Goal: Answer question/provide support: Share knowledge or assist other users

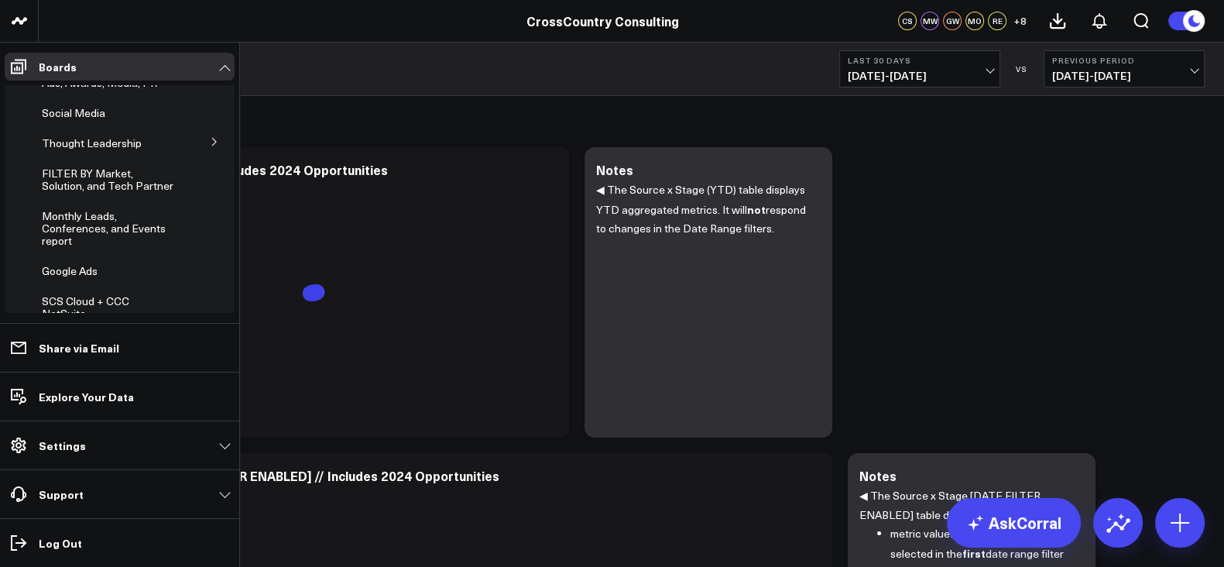
scroll to position [546, 0]
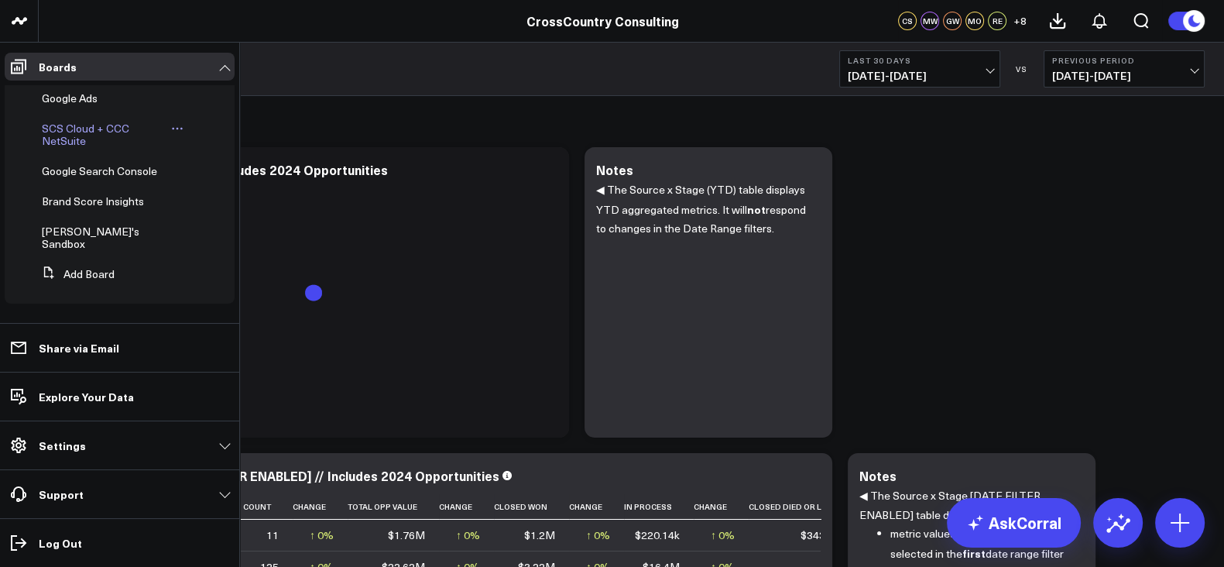
click at [74, 145] on span "SCS Cloud + CCC NetSuite" at bounding box center [85, 134] width 87 height 27
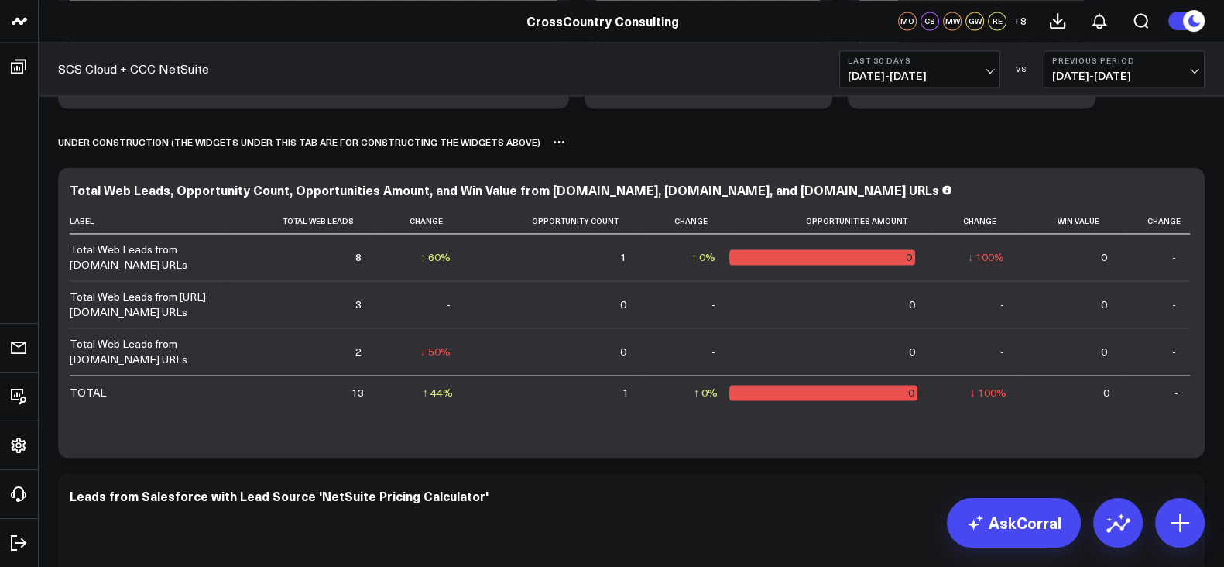
scroll to position [11, 0]
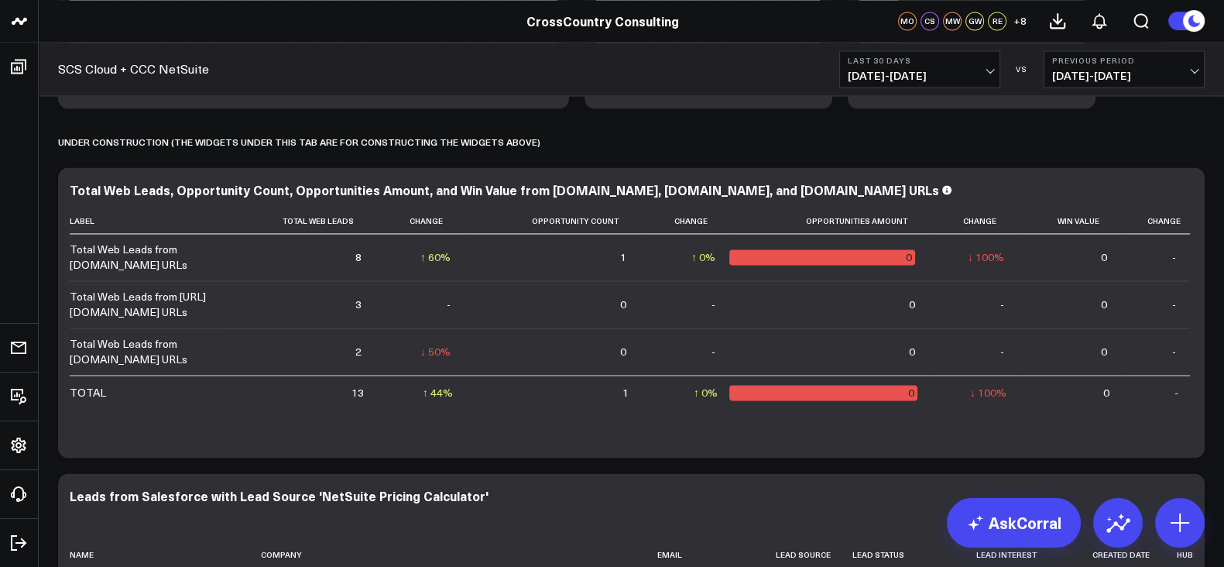
click at [901, 75] on span "[DATE] - [DATE]" at bounding box center [920, 76] width 144 height 12
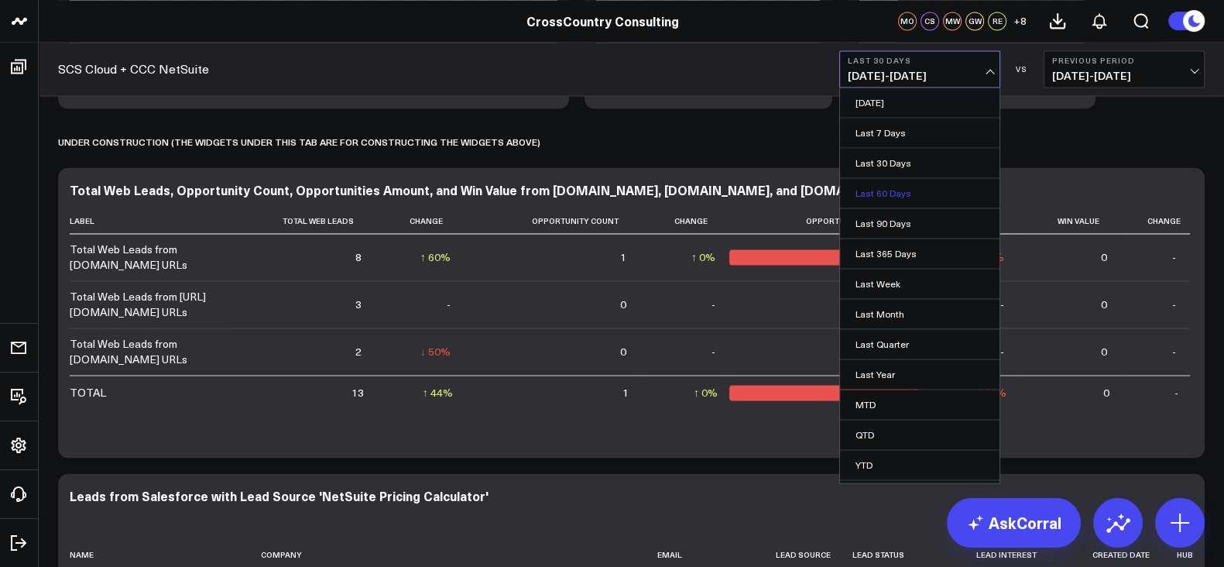
click at [911, 191] on link "Last 60 Days" at bounding box center [920, 192] width 160 height 29
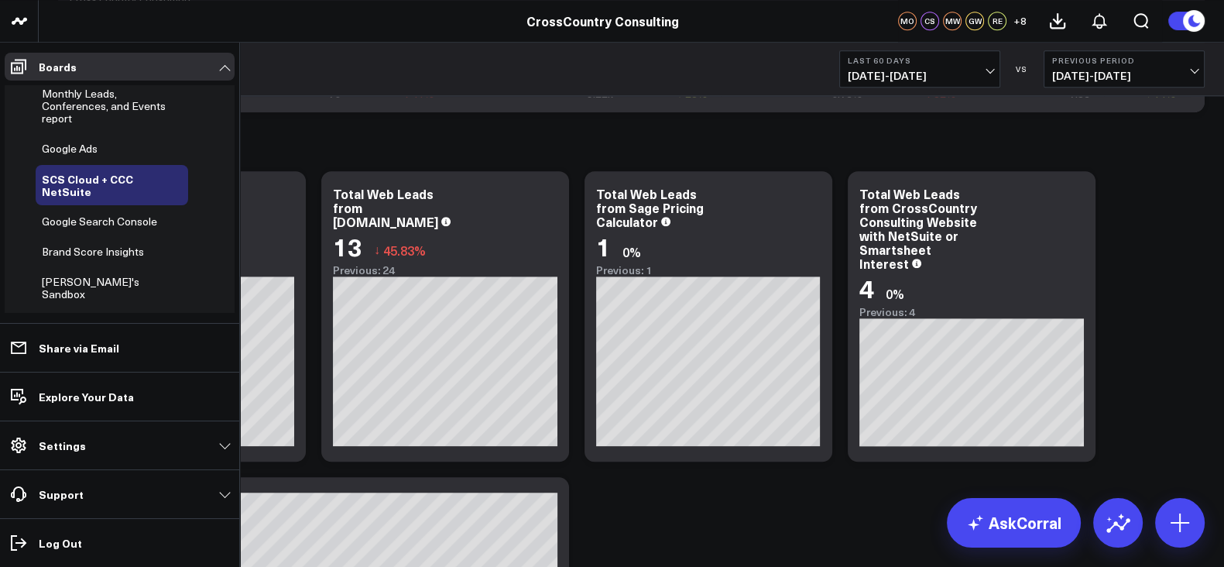
scroll to position [546, 0]
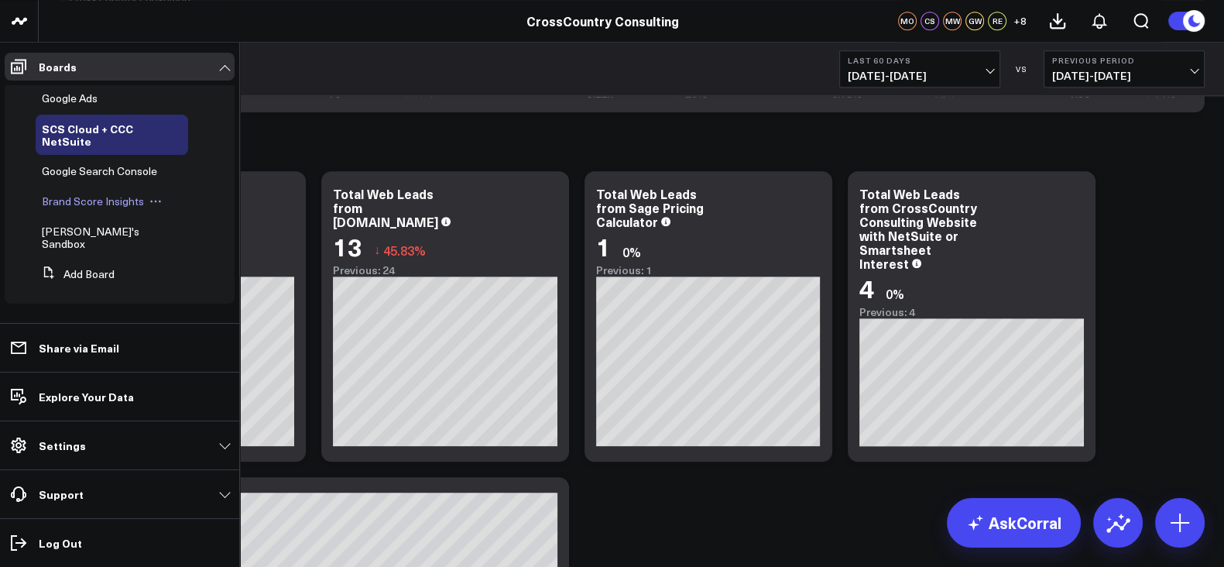
click at [89, 208] on span "Brand Score Insights" at bounding box center [93, 201] width 102 height 15
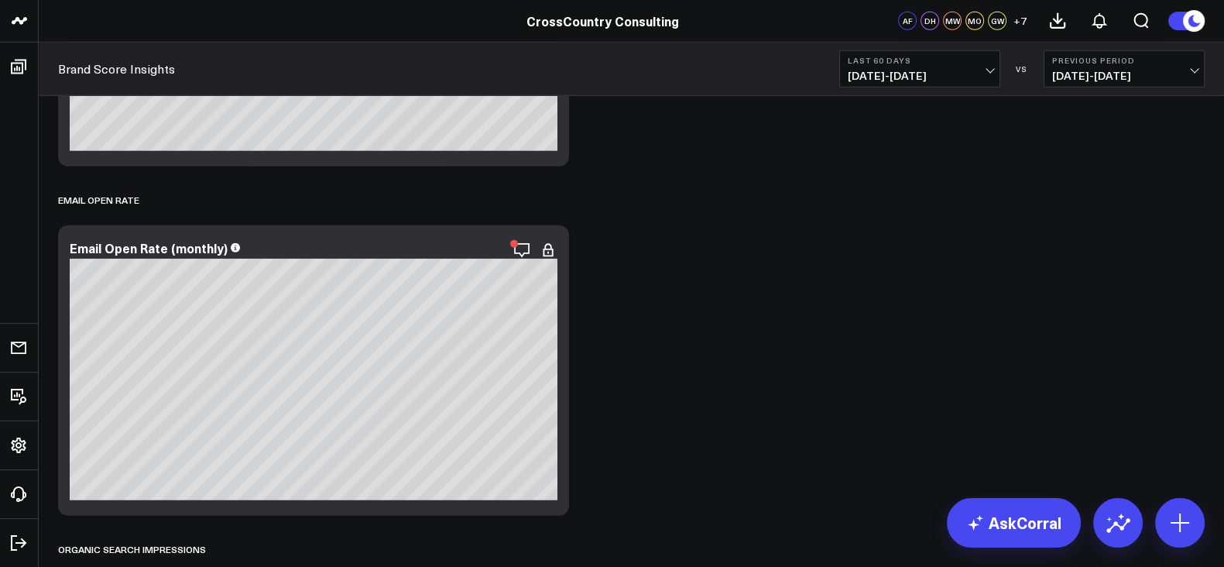
scroll to position [5555, 0]
click at [469, 244] on icon "button" at bounding box center [468, 250] width 15 height 15
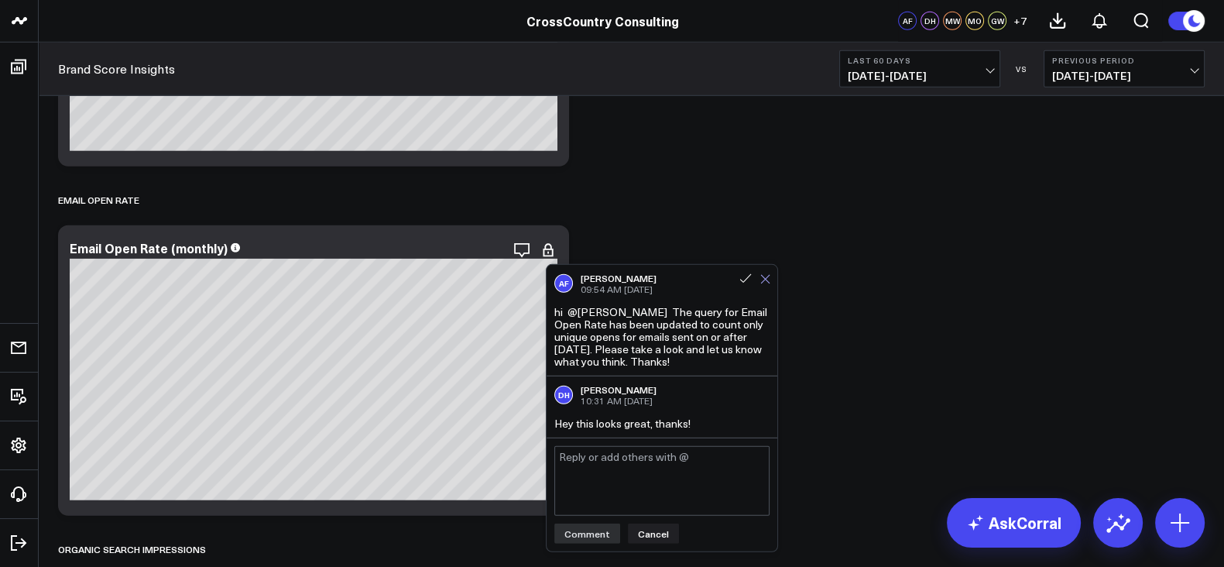
click at [764, 284] on button at bounding box center [765, 279] width 10 height 14
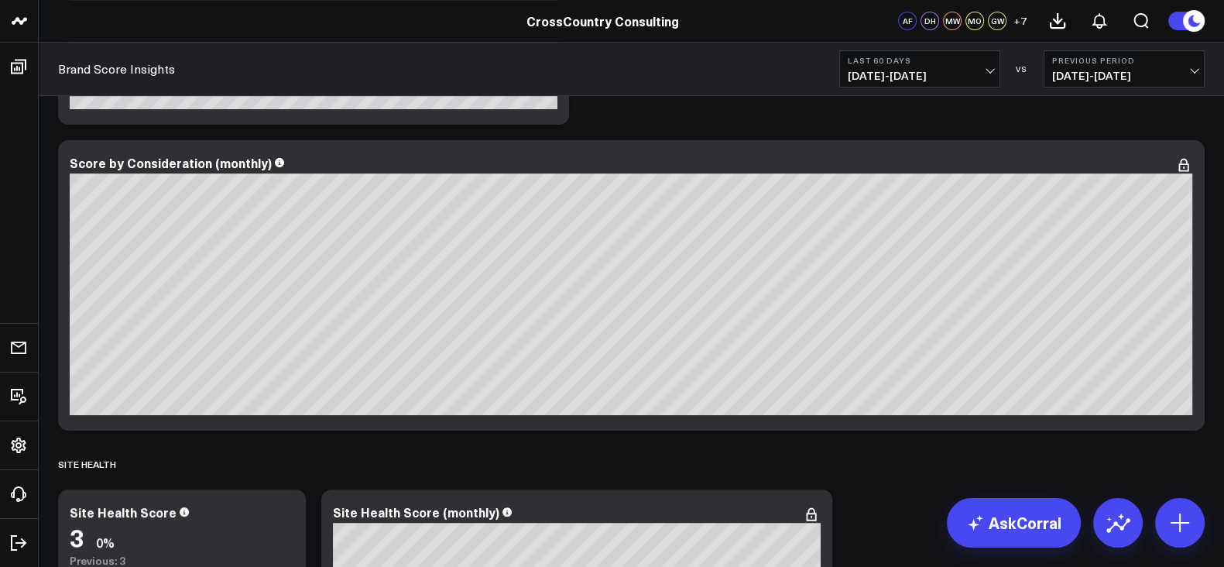
scroll to position [597, 0]
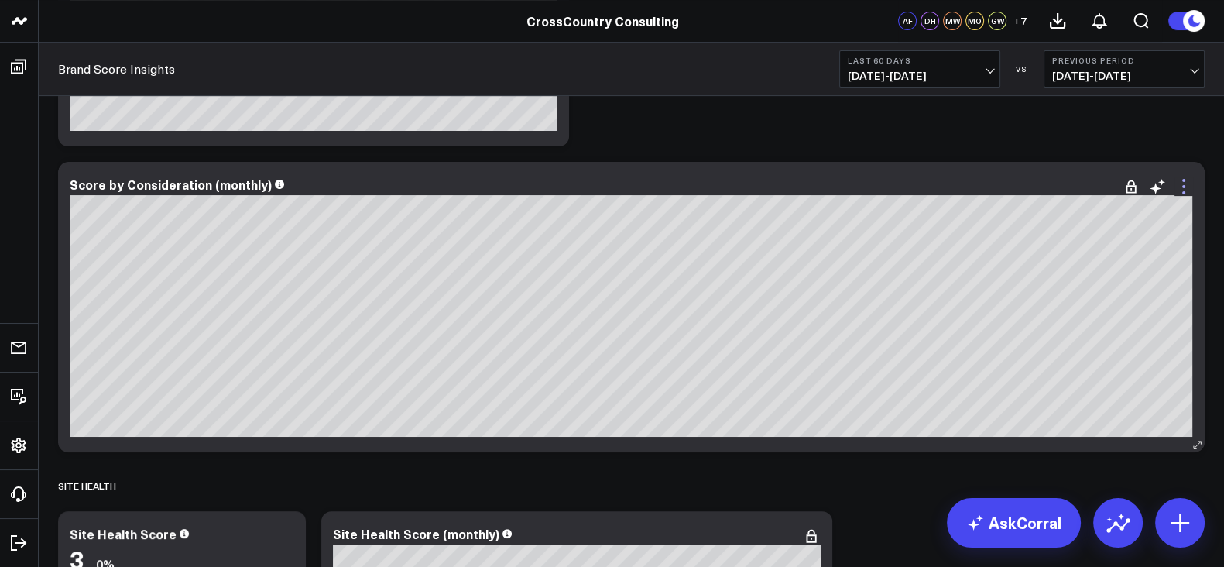
click at [1185, 190] on icon at bounding box center [1184, 186] width 19 height 19
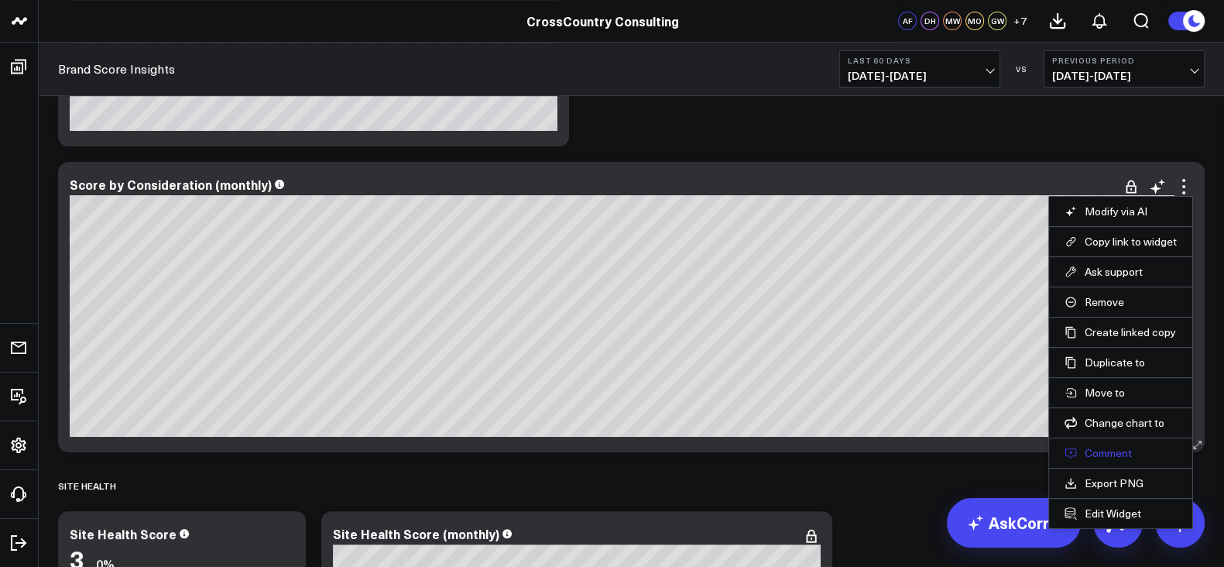
click at [1092, 447] on button "Comment" at bounding box center [1121, 453] width 112 height 14
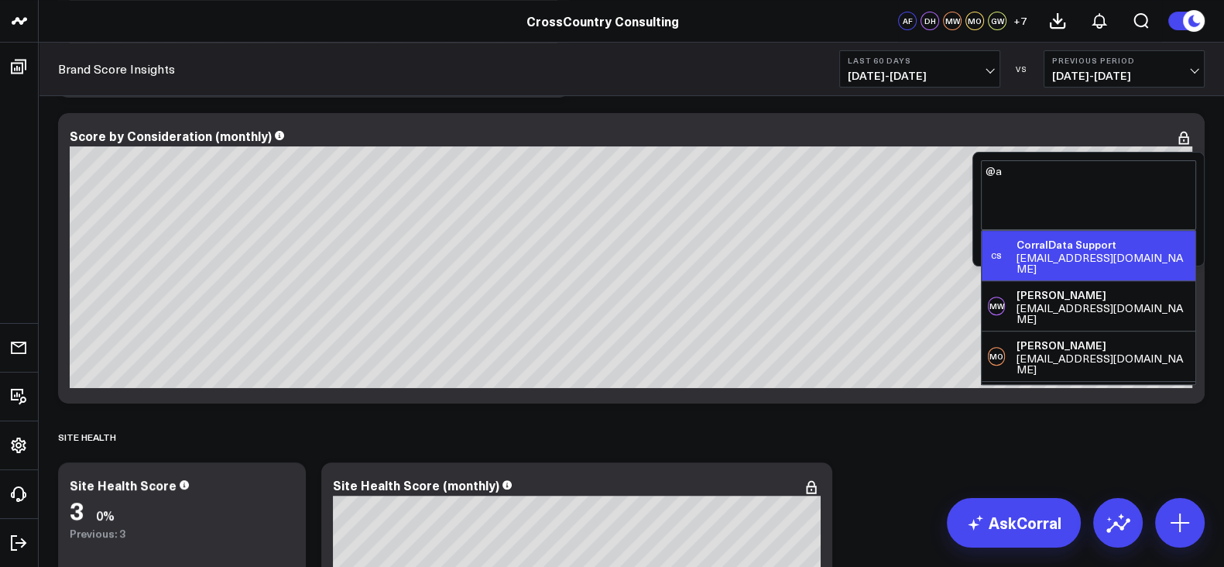
scroll to position [650, 0]
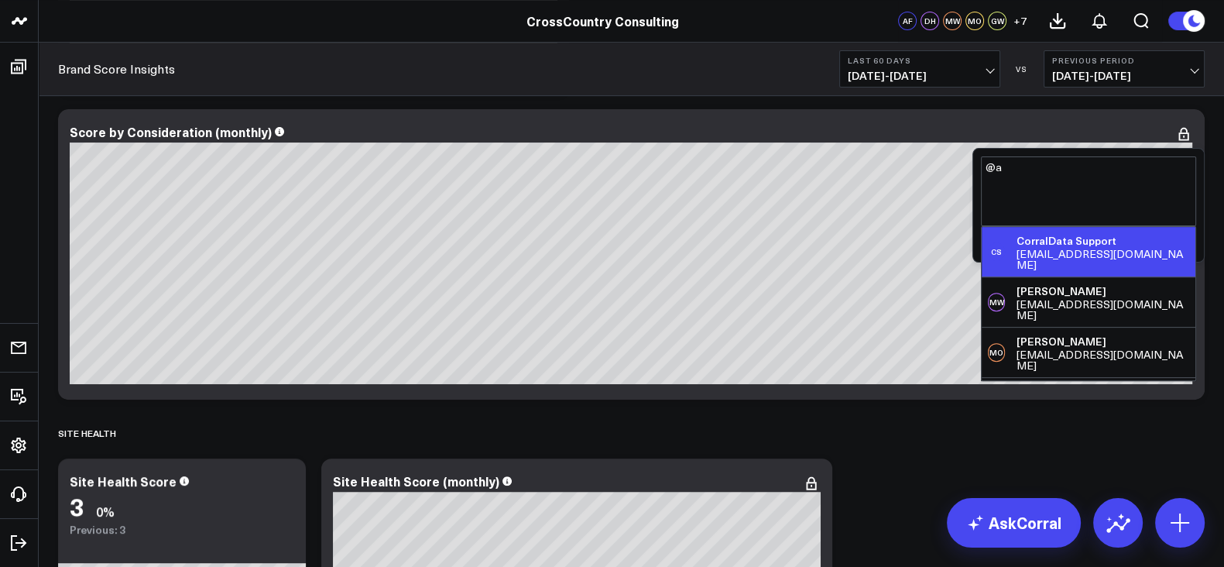
type textarea "@"
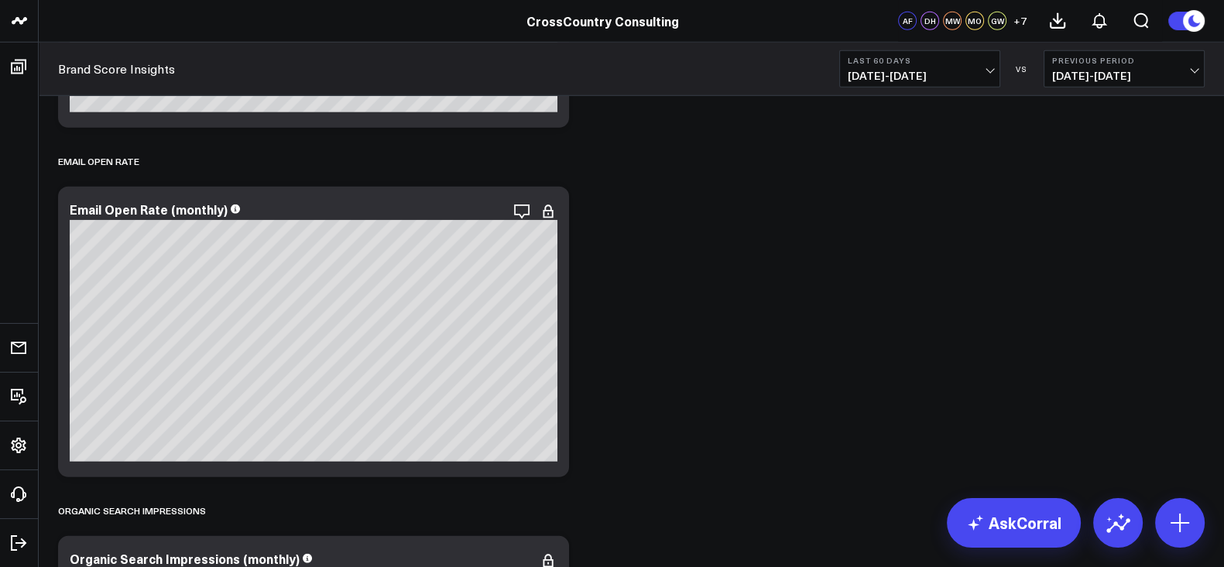
scroll to position [5594, 0]
click at [461, 204] on icon "button" at bounding box center [468, 211] width 15 height 15
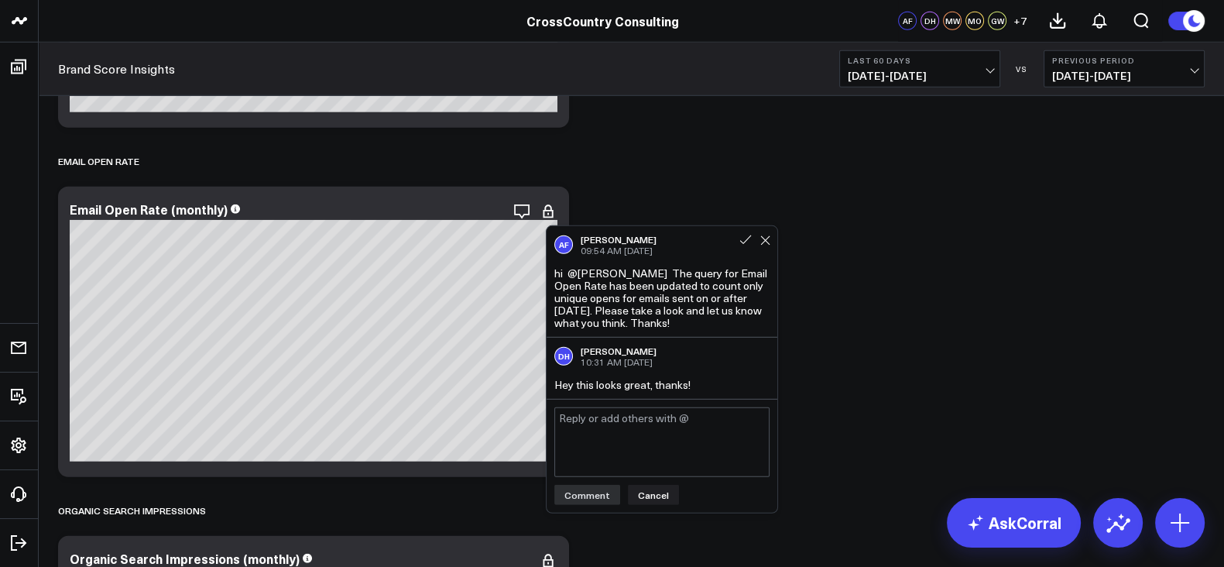
click at [635, 252] on span "09:54 AM [DATE]" at bounding box center [617, 250] width 72 height 12
click at [624, 238] on div "[PERSON_NAME]" at bounding box center [619, 239] width 76 height 11
click at [768, 242] on icon at bounding box center [765, 240] width 10 height 10
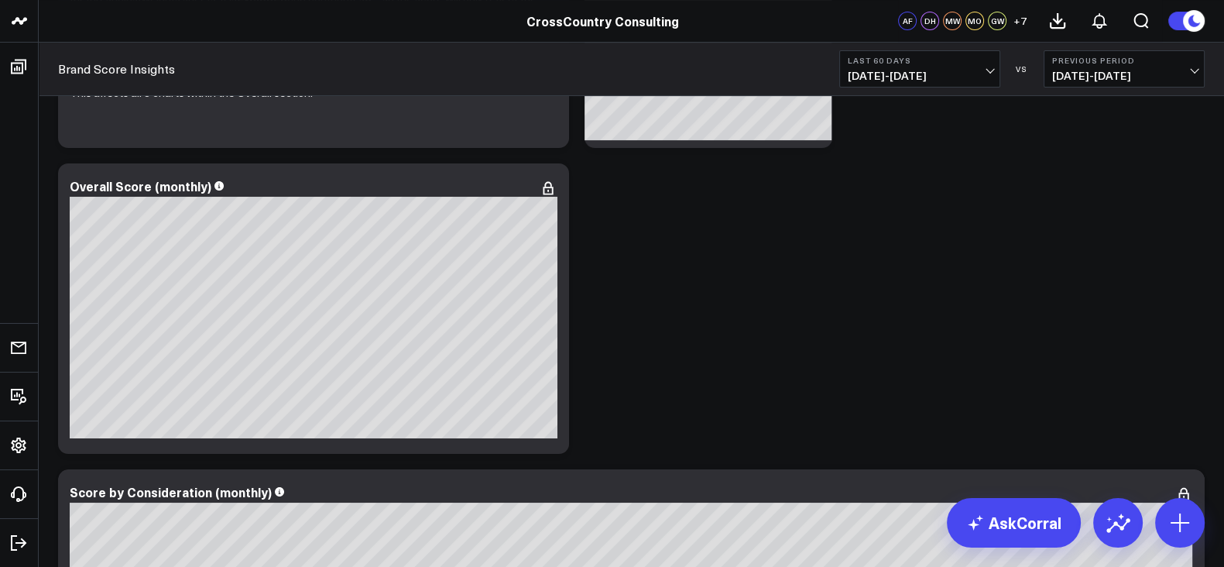
scroll to position [477, 0]
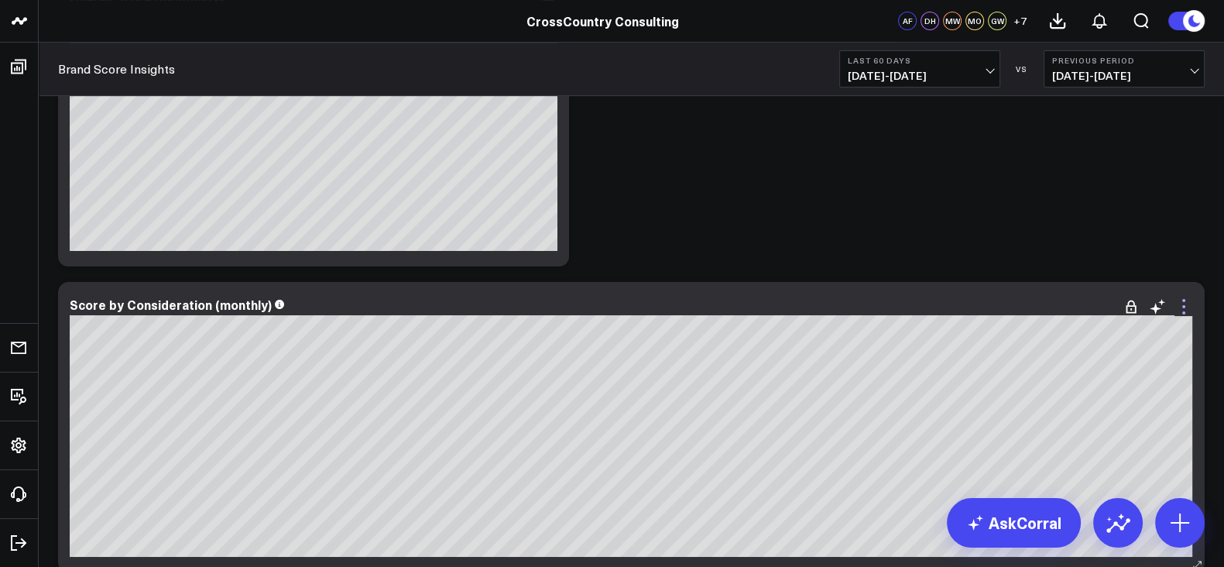
click at [1183, 313] on icon at bounding box center [1183, 312] width 3 height 3
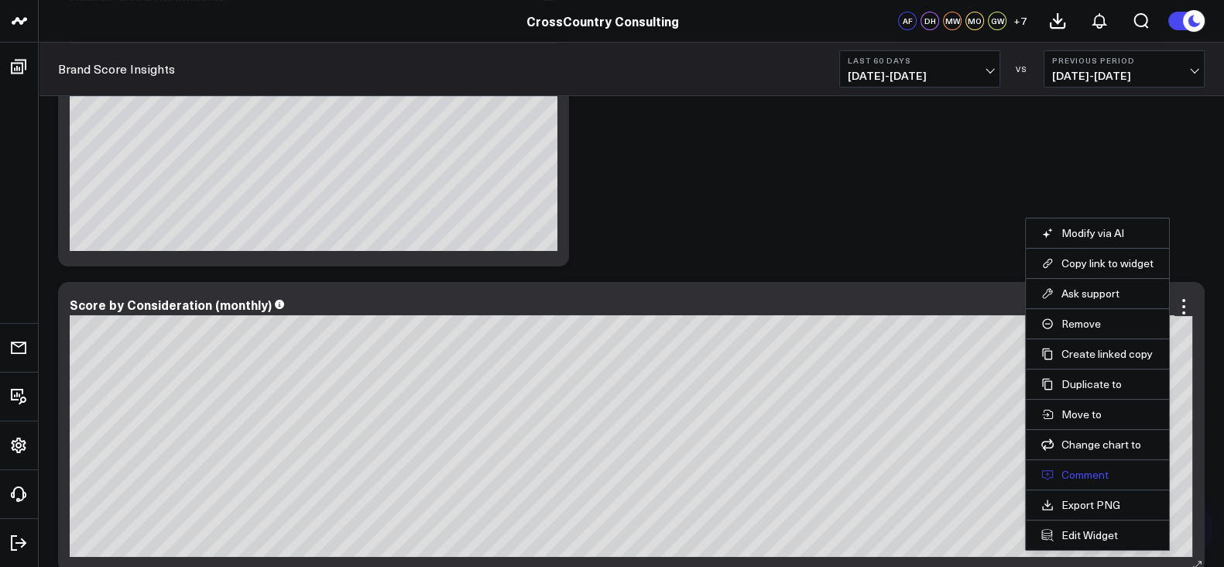
click at [1085, 468] on button "Comment" at bounding box center [1097, 475] width 112 height 14
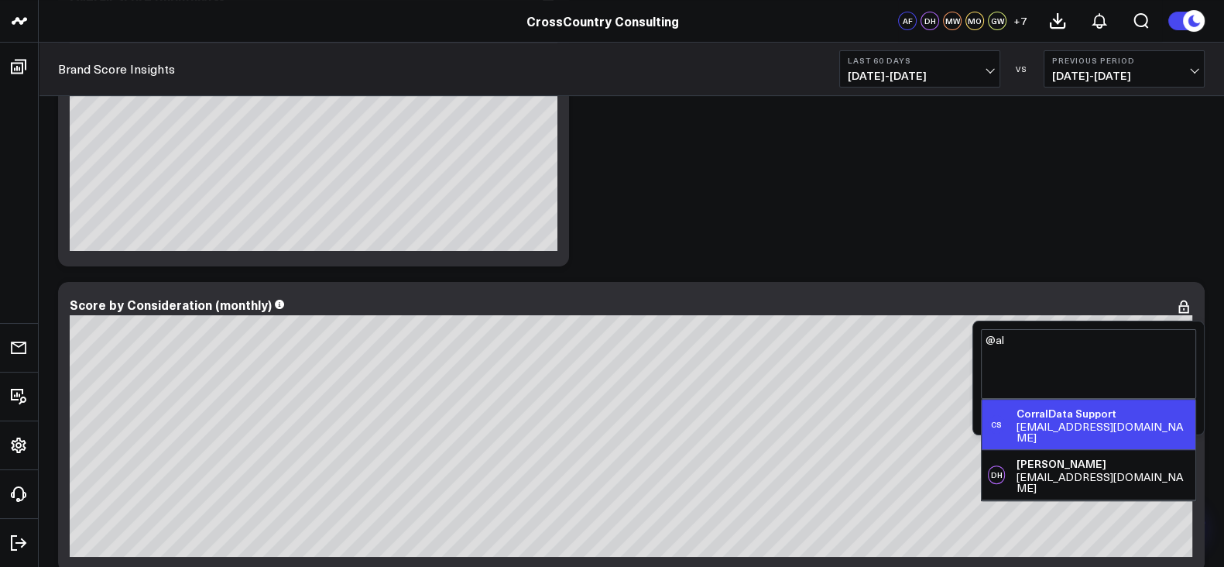
click at [1045, 427] on div "[EMAIL_ADDRESS][DOMAIN_NAME]" at bounding box center [1103, 432] width 173 height 22
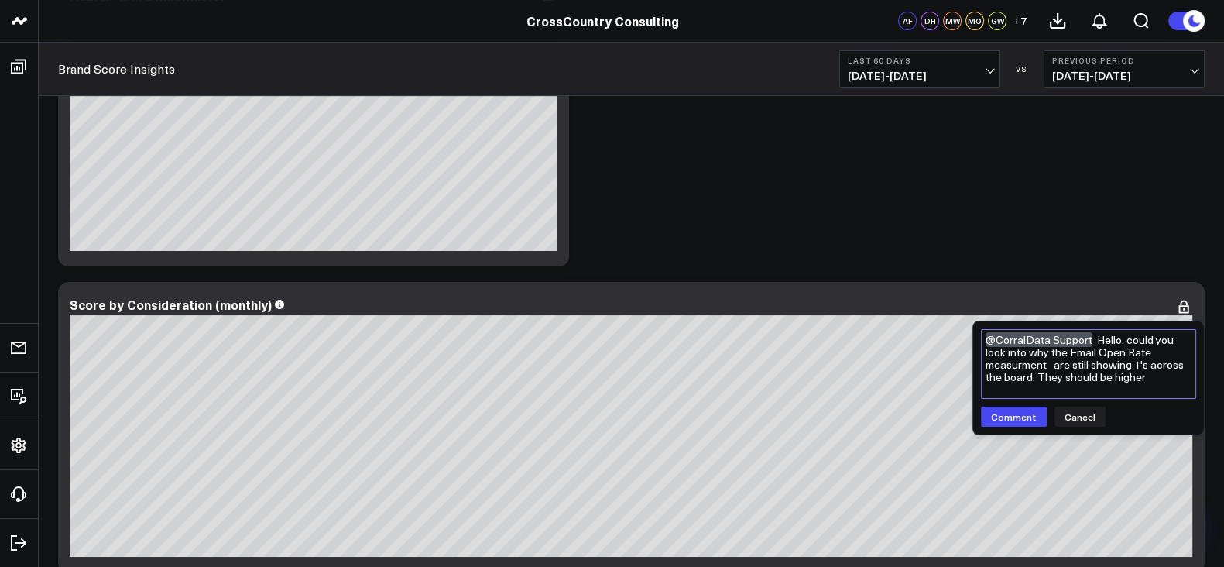
click at [1049, 360] on textarea "@CorralData Support Hello, could you look into why the Email Open Rate measurme…" at bounding box center [1088, 364] width 215 height 70
click at [1167, 389] on textarea "@CorralData Support Hello, could you look into why the Email Open Rate measurem…" at bounding box center [1088, 364] width 215 height 70
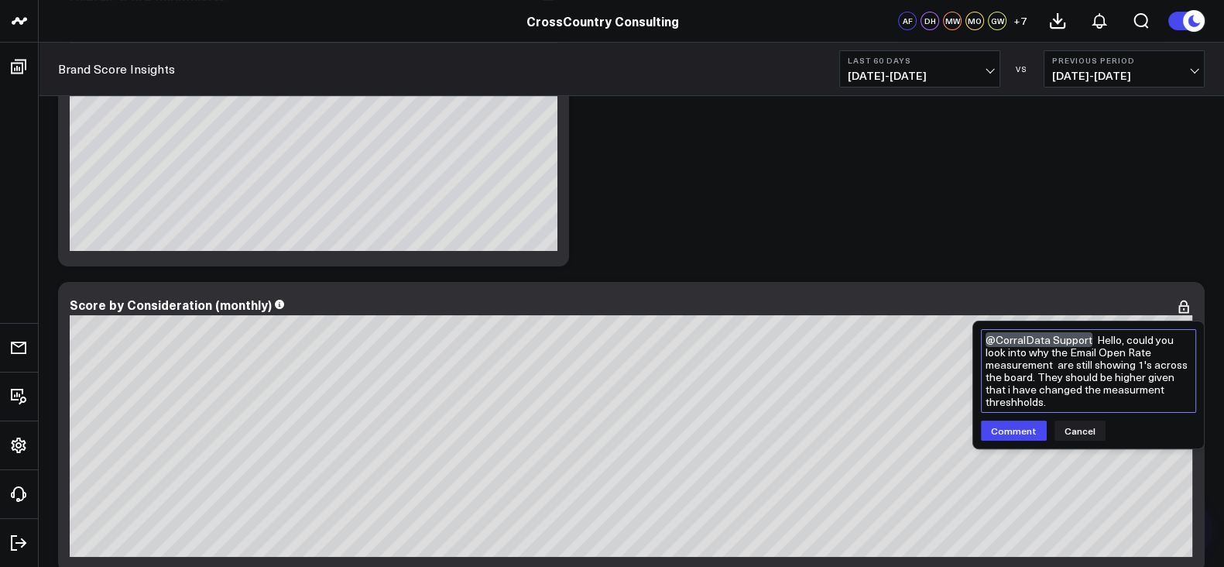
drag, startPoint x: 1131, startPoint y: 383, endPoint x: 1121, endPoint y: 389, distance: 11.8
click at [1121, 389] on textarea "@CorralData Support Hello, could you look into why the Email Open Rate measurem…" at bounding box center [1088, 371] width 215 height 84
type textarea "@CorralData Support Hello, could you look into why the Email Open Rate measurem…"
click at [1029, 439] on div "@CorralData Support Hello, could you look into why the Email Open Rate measurem…" at bounding box center [1088, 384] width 231 height 127
click at [1008, 431] on button "Comment" at bounding box center [1014, 430] width 66 height 20
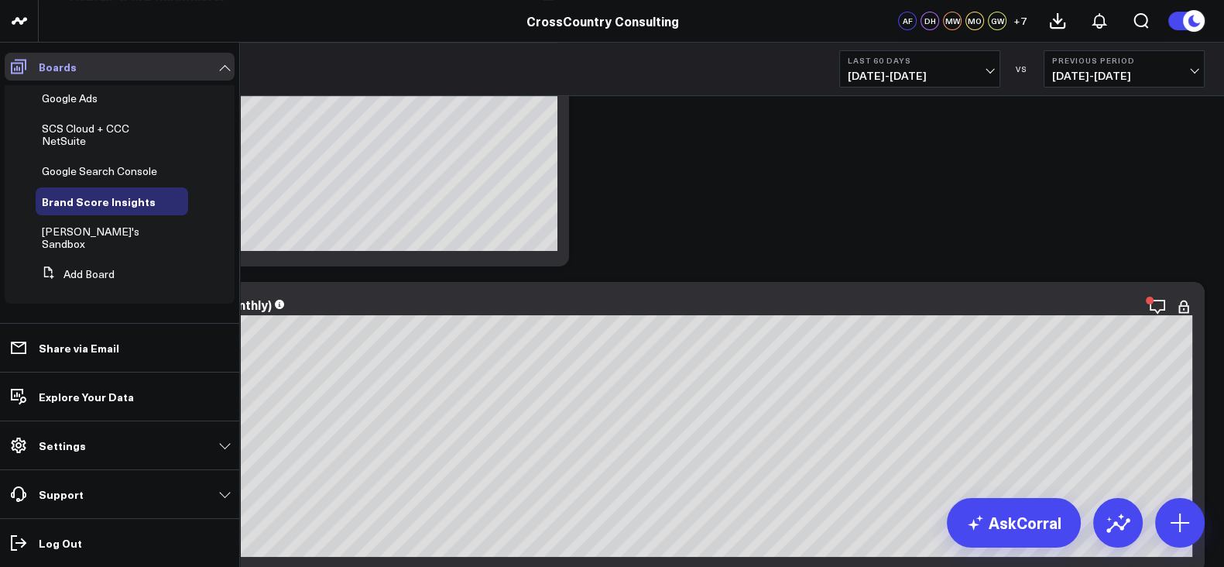
scroll to position [385, 0]
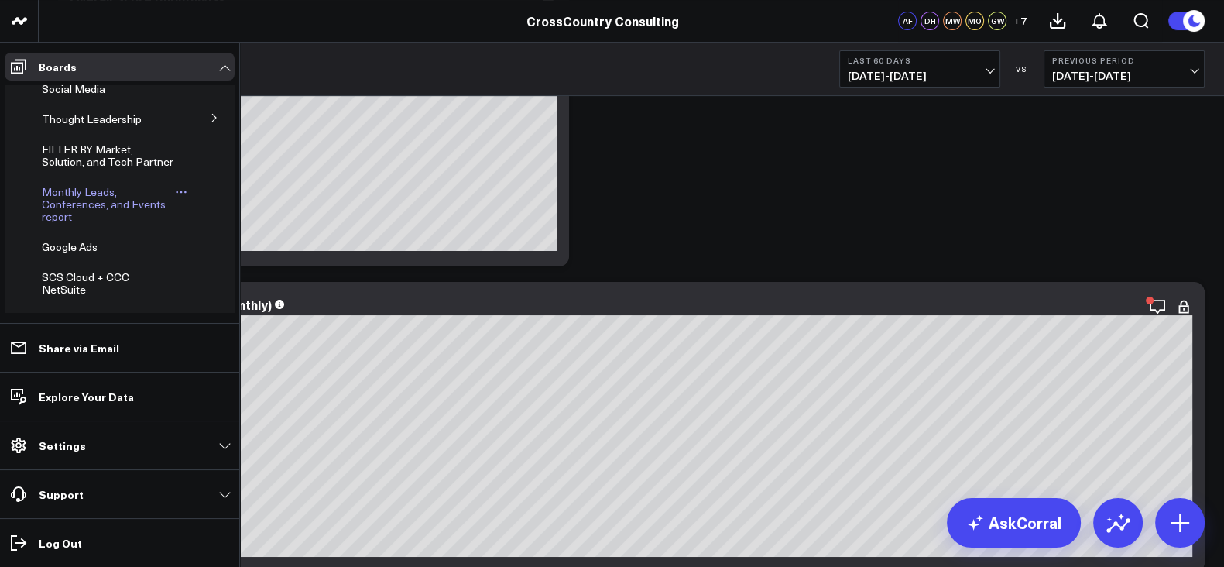
click at [58, 224] on span "Monthly Leads, Conferences, and Events report" at bounding box center [104, 203] width 124 height 39
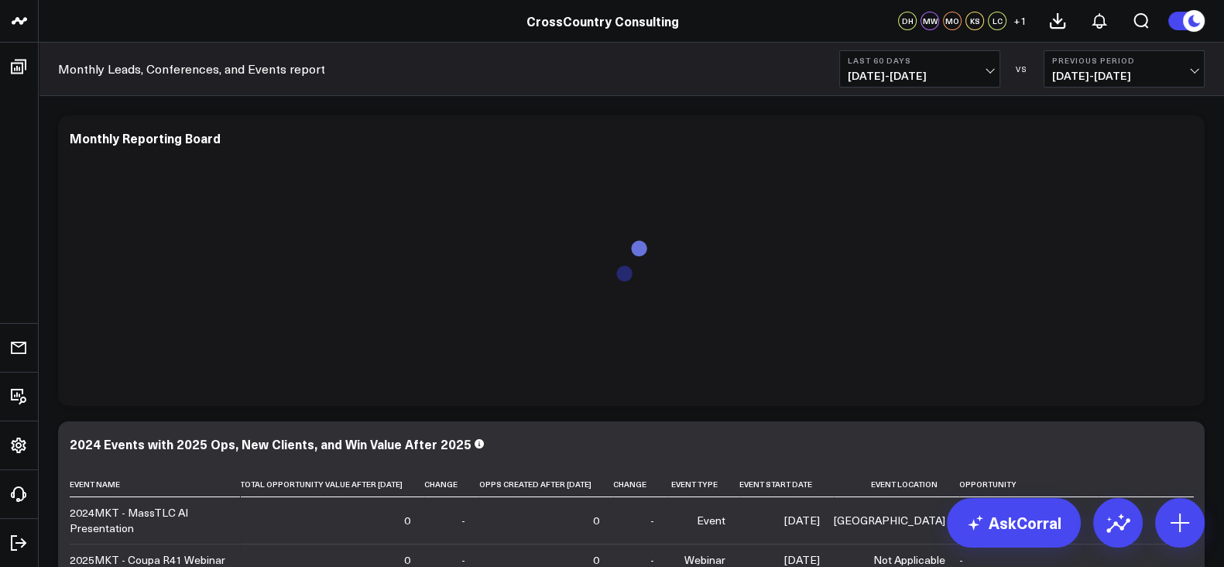
click at [877, 60] on b "Last 60 Days" at bounding box center [920, 60] width 144 height 9
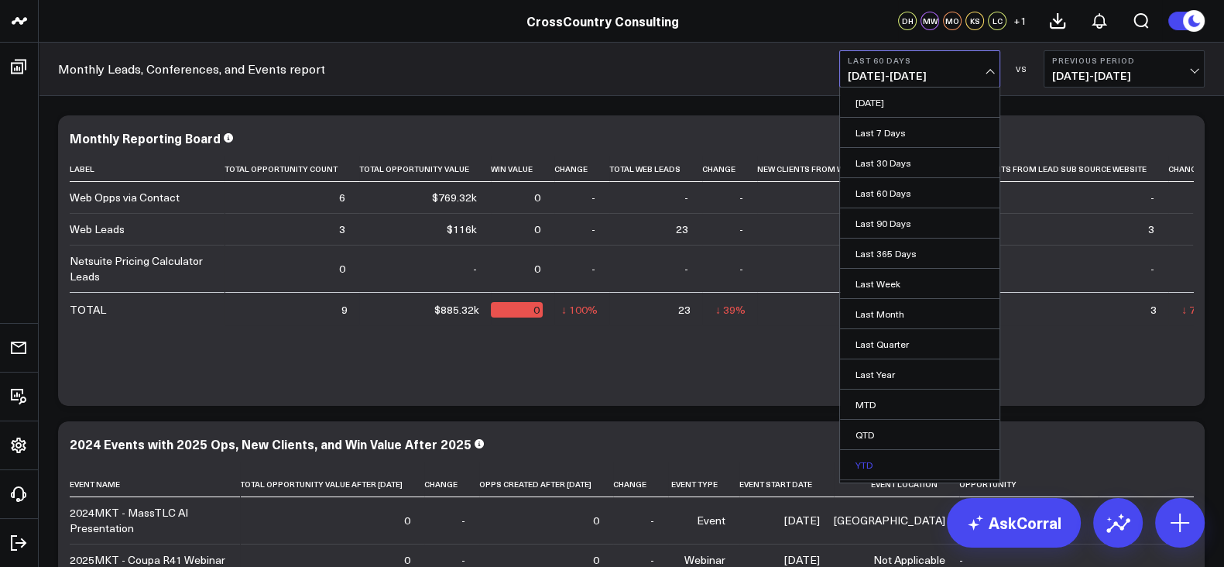
click at [885, 452] on link "YTD" at bounding box center [920, 464] width 160 height 29
